Goal: Check status: Check status

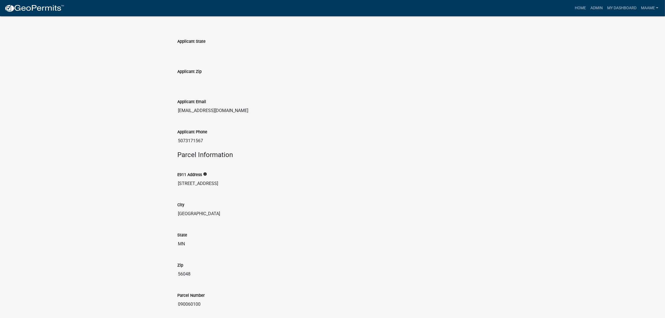
scroll to position [295, 0]
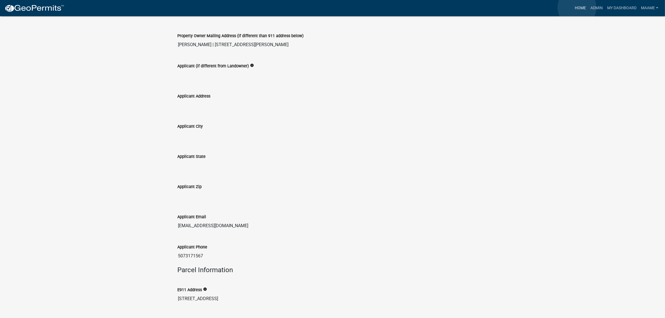
click at [577, 8] on link "Home" at bounding box center [581, 8] width 16 height 11
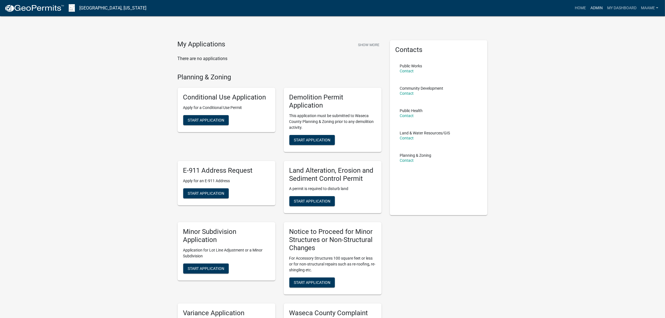
click at [600, 9] on link "Admin" at bounding box center [597, 8] width 17 height 11
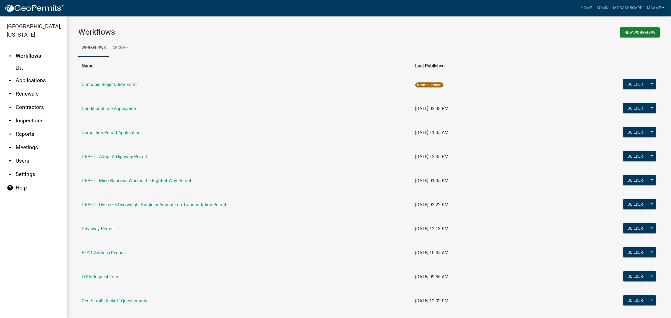
click at [22, 84] on link "arrow_drop_down Applications" at bounding box center [33, 80] width 67 height 13
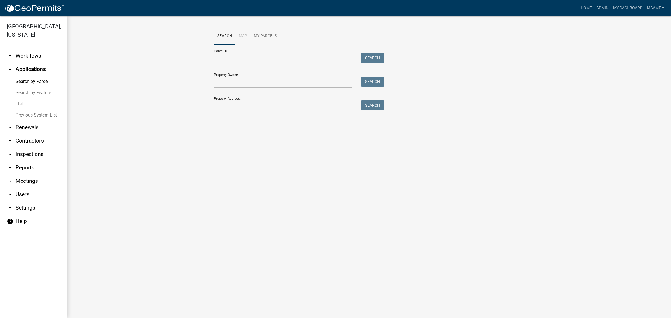
click at [20, 101] on link "List" at bounding box center [33, 103] width 67 height 11
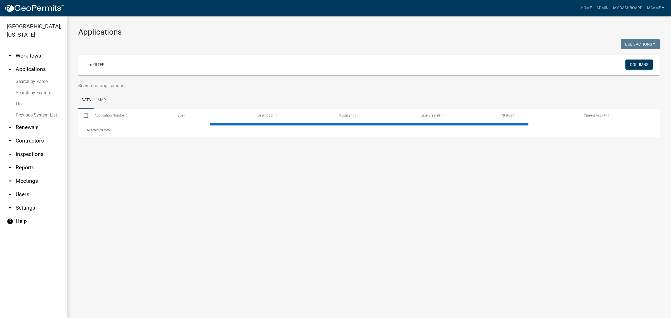
select select "3: 100"
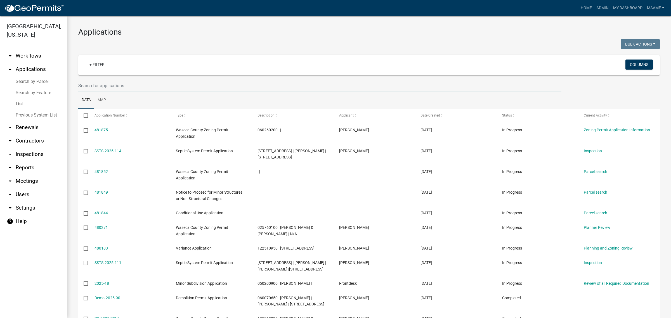
click at [114, 86] on input "text" at bounding box center [319, 85] width 483 height 11
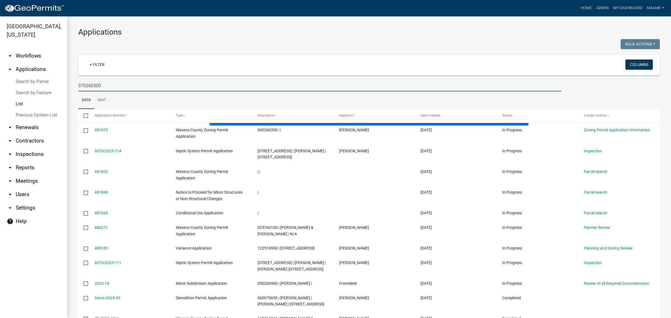
type input "070260300"
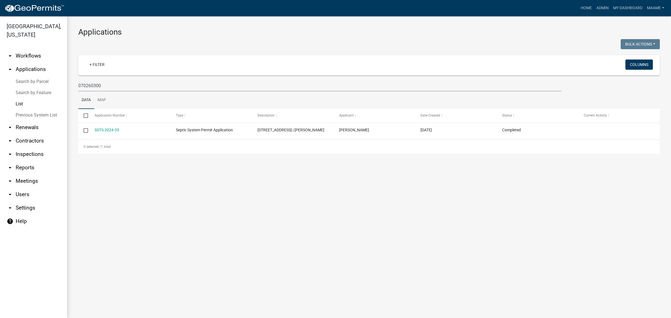
click at [17, 103] on link "List" at bounding box center [33, 103] width 67 height 11
click at [27, 80] on link "Search by Parcel" at bounding box center [33, 81] width 67 height 11
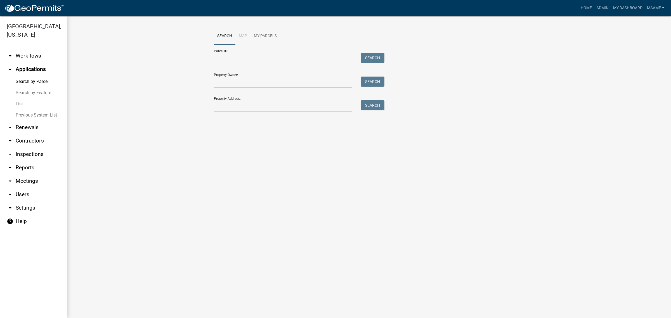
click at [243, 53] on input "Parcel ID:" at bounding box center [283, 58] width 138 height 11
paste input "070260300"
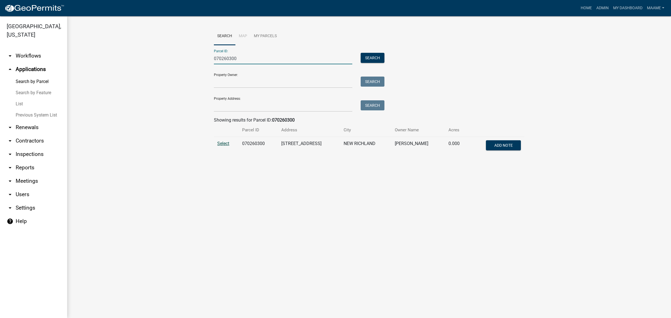
type input "070260300"
click at [226, 143] on span "Select" at bounding box center [223, 143] width 12 height 5
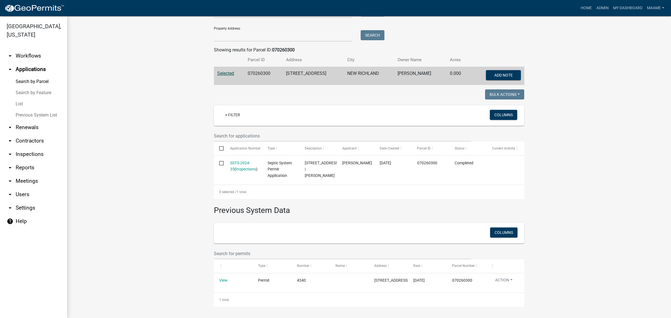
scroll to position [86, 0]
